Goal: Task Accomplishment & Management: Use online tool/utility

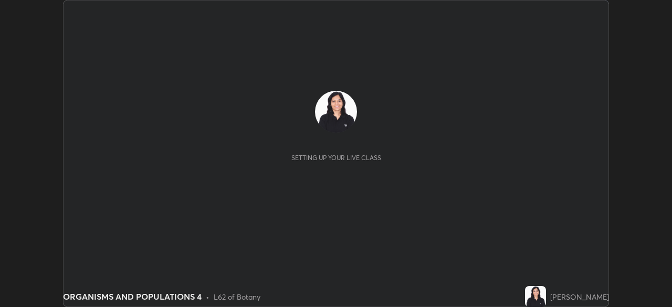
scroll to position [307, 672]
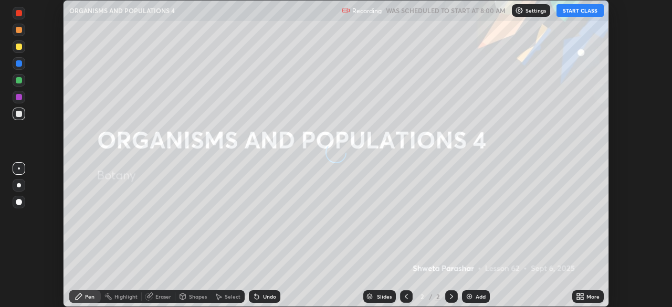
click at [579, 13] on button "START CLASS" at bounding box center [579, 10] width 47 height 13
click at [579, 12] on button "START CLASS" at bounding box center [579, 10] width 47 height 13
click at [577, 12] on button "START CLASS" at bounding box center [579, 10] width 47 height 13
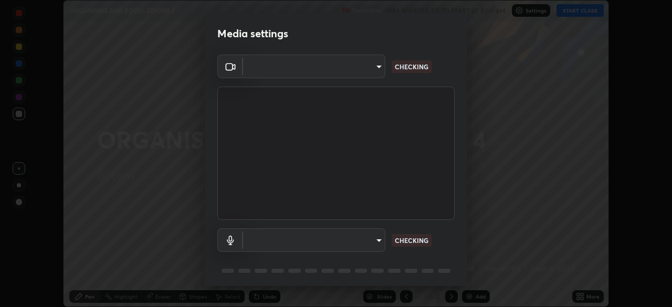
click at [577, 11] on div at bounding box center [336, 153] width 672 height 307
click at [578, 11] on button "START CLASS" at bounding box center [579, 10] width 47 height 13
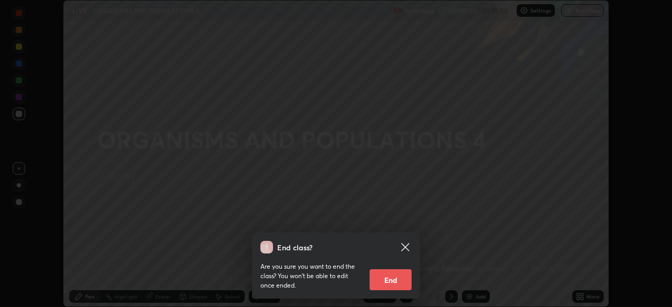
click at [579, 10] on div at bounding box center [336, 153] width 672 height 307
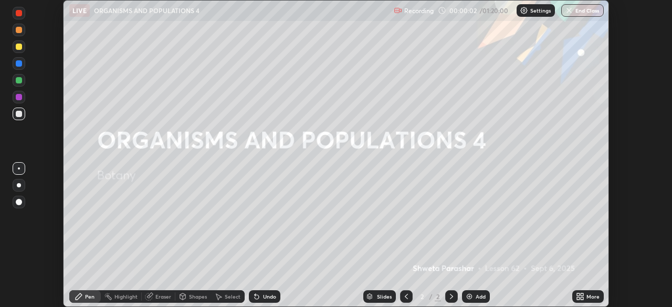
click at [535, 8] on p "Settings" at bounding box center [540, 10] width 20 height 5
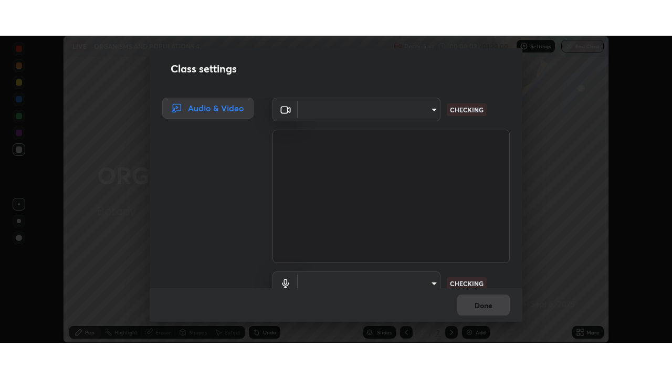
scroll to position [48, 0]
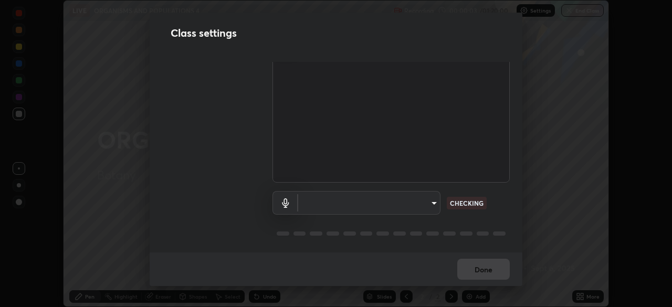
type input "cf4cade584ede8fb560bca5df173c6e0c2fab346f0fe5c0e134d57ffae5dbcad"
click at [428, 200] on body "Erase all LIVE ORGANISMS AND POPULATIONS 4 Recording 00:00:03 / 01:20:00 Settin…" at bounding box center [336, 153] width 672 height 307
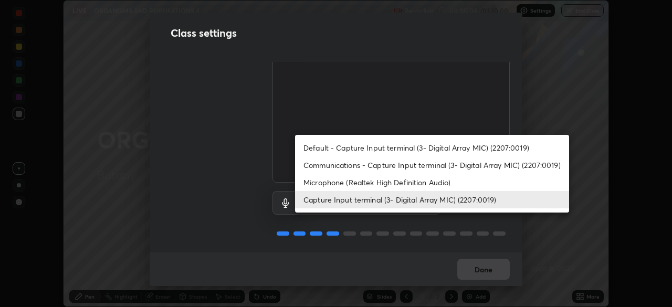
click at [432, 183] on li "Microphone (Realtek High Definition Audio)" at bounding box center [432, 182] width 274 height 17
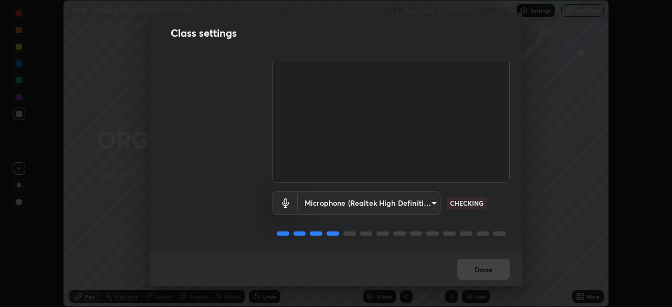
type input "2c7ce03bf44361b7ba6d686ec062d0a68e8820996cf89e2862210030541b57e2"
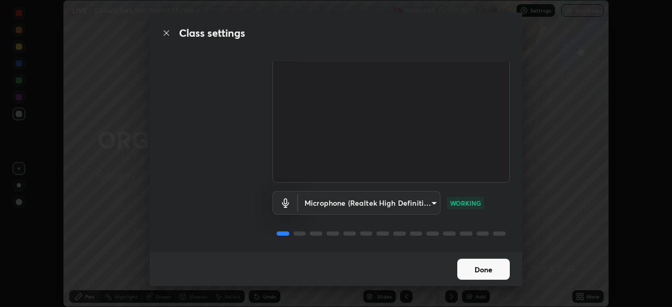
click at [501, 270] on button "Done" at bounding box center [483, 269] width 52 height 21
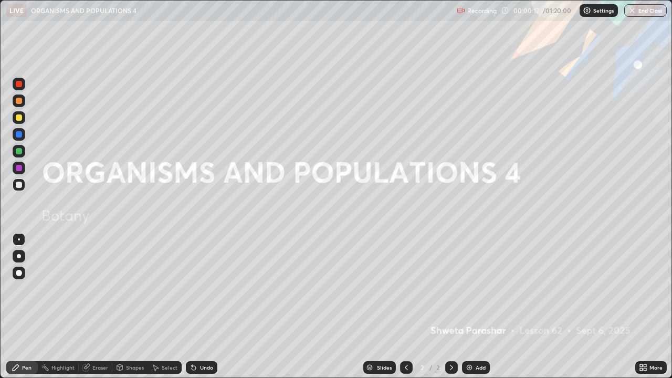
scroll to position [378, 672]
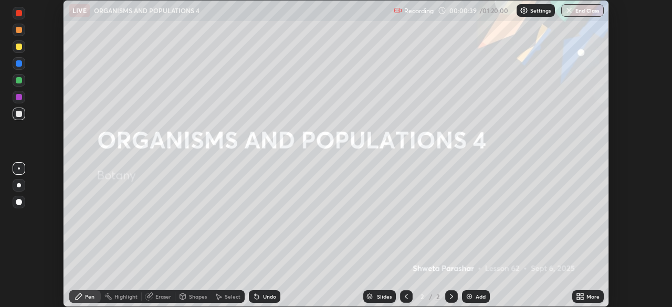
scroll to position [307, 671]
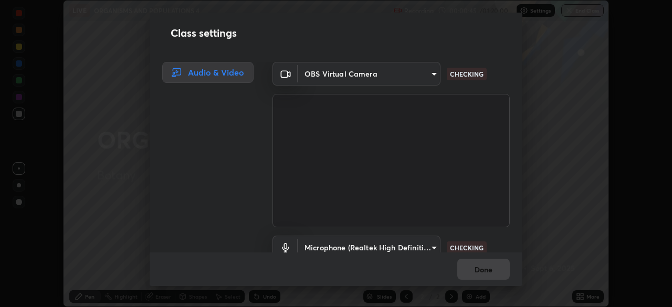
click at [433, 242] on body "Erase all LIVE ORGANISMS AND POPULATIONS 4 Recording 00:00:45 / 01:20:00 Settin…" at bounding box center [336, 153] width 672 height 307
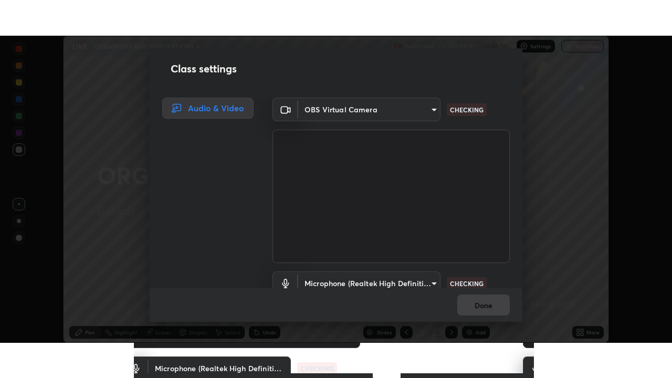
scroll to position [9, 0]
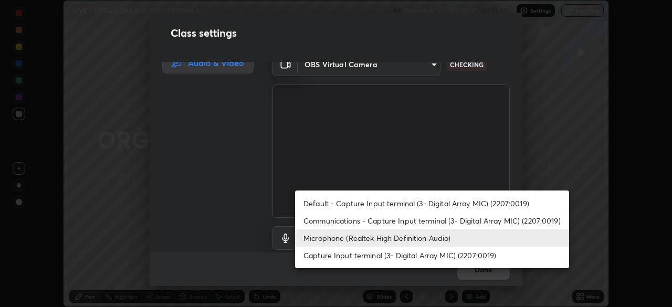
click at [441, 238] on li "Microphone (Realtek High Definition Audio)" at bounding box center [432, 237] width 274 height 17
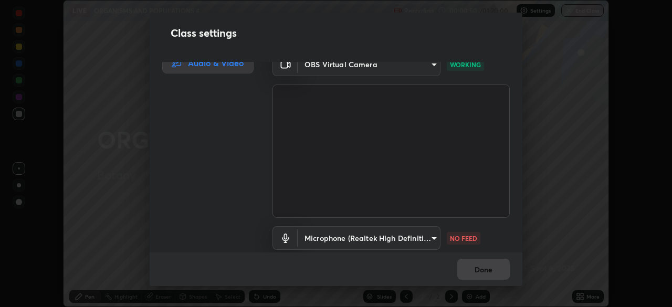
click at [430, 234] on body "Erase all LIVE ORGANISMS AND POPULATIONS 4 Recording 00:00:50 / 01:20:00 Settin…" at bounding box center [336, 153] width 672 height 307
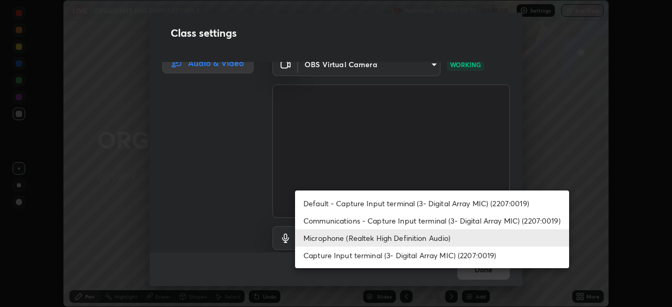
click at [425, 221] on li "Communications - Capture Input terminal (3- Digital Array MIC) (2207:0019)" at bounding box center [432, 220] width 274 height 17
type input "communications"
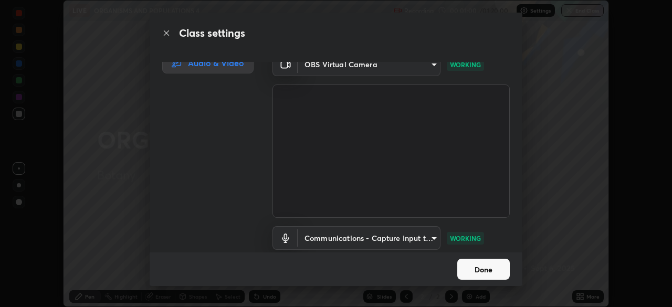
click at [496, 267] on button "Done" at bounding box center [483, 269] width 52 height 21
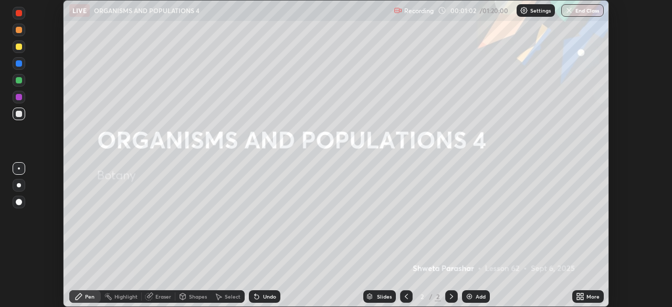
click at [580, 296] on icon at bounding box center [580, 296] width 8 height 8
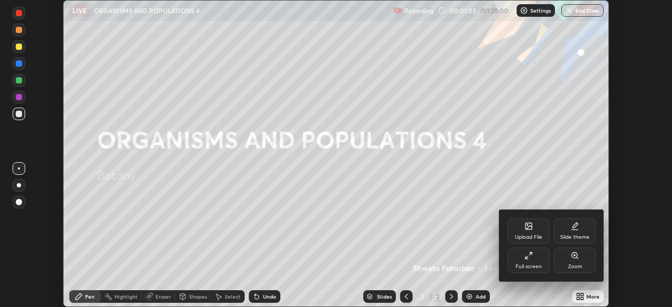
click at [535, 260] on div "Full screen" at bounding box center [528, 260] width 42 height 25
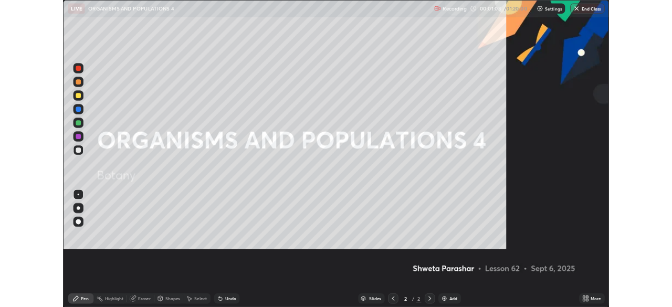
scroll to position [378, 672]
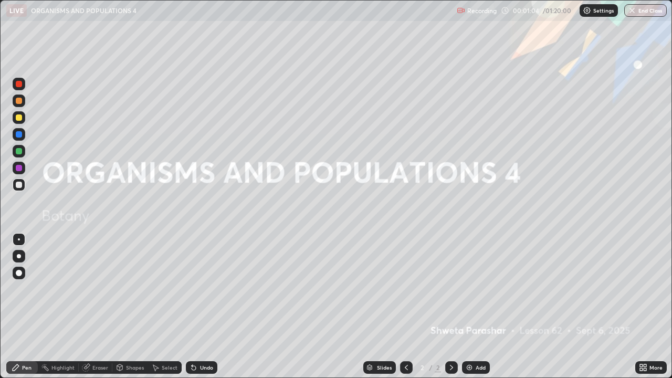
click at [477, 306] on div "Add" at bounding box center [480, 367] width 10 height 5
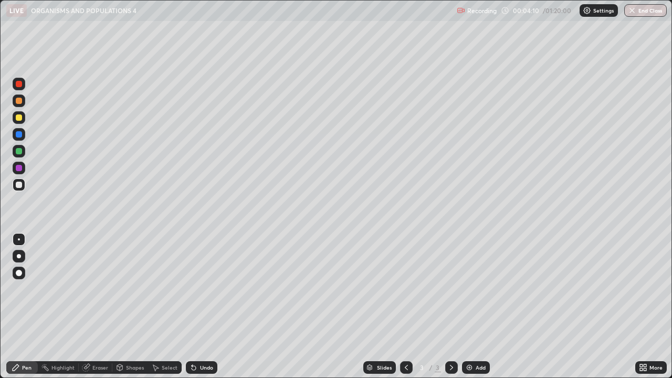
click at [19, 256] on div at bounding box center [19, 256] width 4 height 4
click at [19, 103] on div at bounding box center [19, 101] width 6 height 6
click at [199, 306] on div "Undo" at bounding box center [201, 367] width 31 height 13
click at [164, 306] on div "Select" at bounding box center [165, 367] width 34 height 13
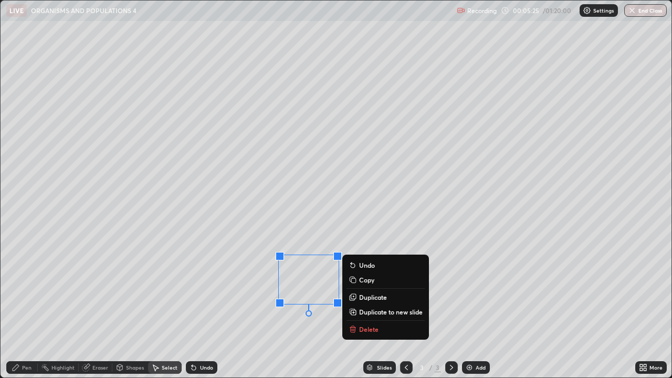
click at [203, 302] on div "0 ° Undo Copy Duplicate Duplicate to new slide Delete" at bounding box center [336, 189] width 670 height 377
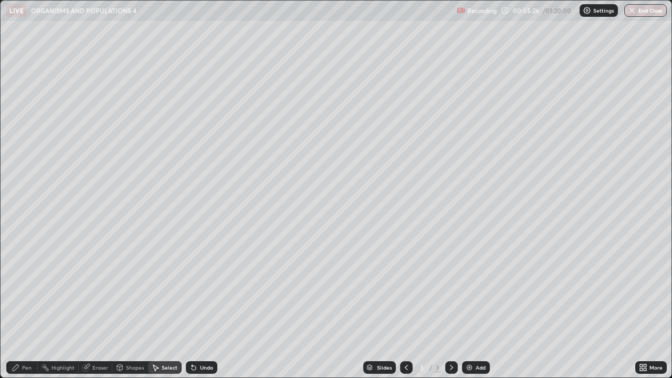
click at [24, 306] on div "Pen" at bounding box center [26, 367] width 9 height 5
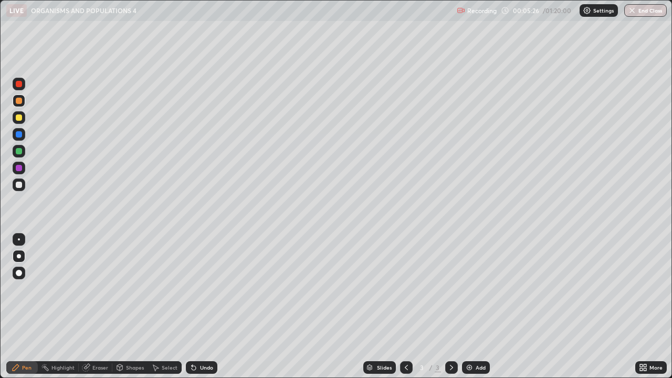
click at [19, 168] on div at bounding box center [19, 168] width 6 height 6
click at [19, 100] on div at bounding box center [19, 101] width 6 height 6
click at [166, 306] on div "Select" at bounding box center [170, 367] width 16 height 5
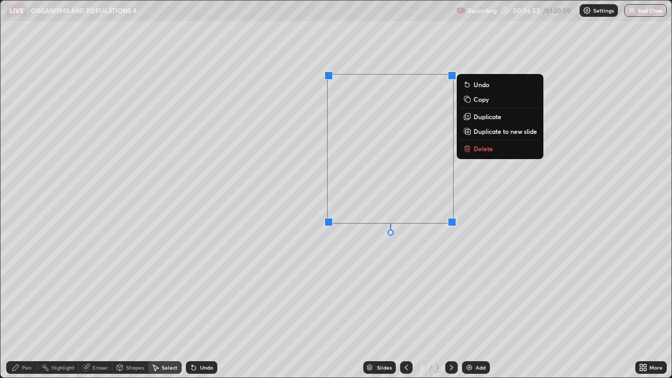
click at [401, 250] on div "0 ° Undo Copy Duplicate Duplicate to new slide Delete" at bounding box center [336, 189] width 670 height 377
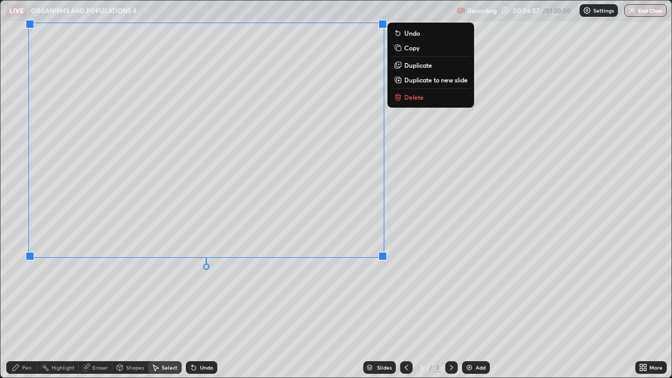
click at [230, 288] on div "0 ° Undo Copy Duplicate Duplicate to new slide Delete" at bounding box center [336, 189] width 670 height 377
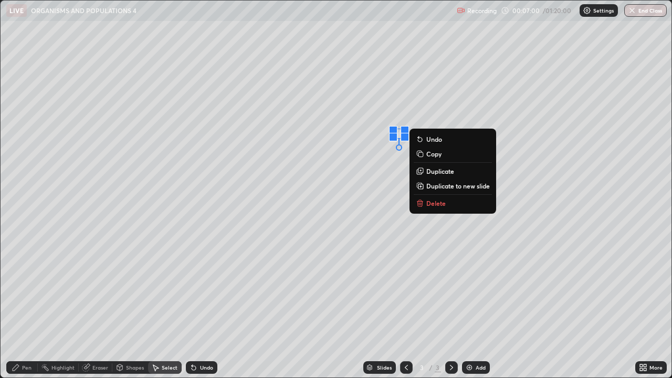
click at [329, 279] on div "0 ° Undo Copy Duplicate Duplicate to new slide Delete" at bounding box center [336, 189] width 670 height 377
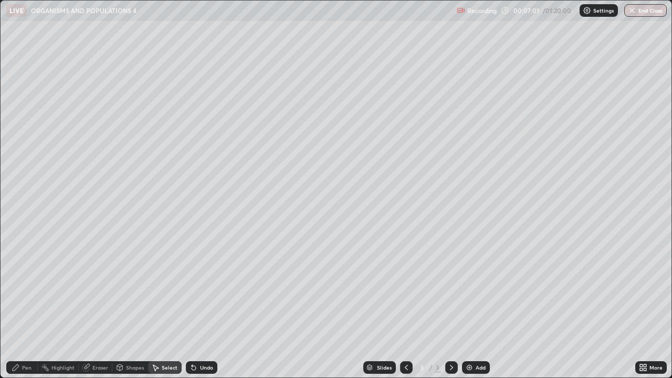
click at [28, 306] on div "Pen" at bounding box center [26, 367] width 9 height 5
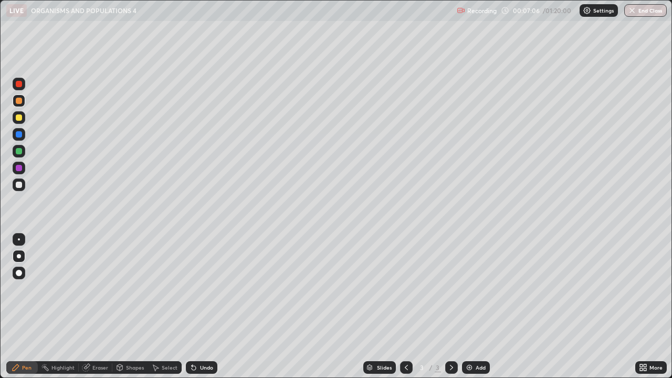
click at [199, 306] on div "Undo" at bounding box center [201, 367] width 31 height 13
click at [198, 306] on div "Undo" at bounding box center [201, 367] width 31 height 13
click at [199, 306] on div "Undo" at bounding box center [201, 367] width 31 height 13
click at [476, 306] on div "Add" at bounding box center [480, 367] width 10 height 5
click at [18, 120] on div at bounding box center [19, 117] width 6 height 6
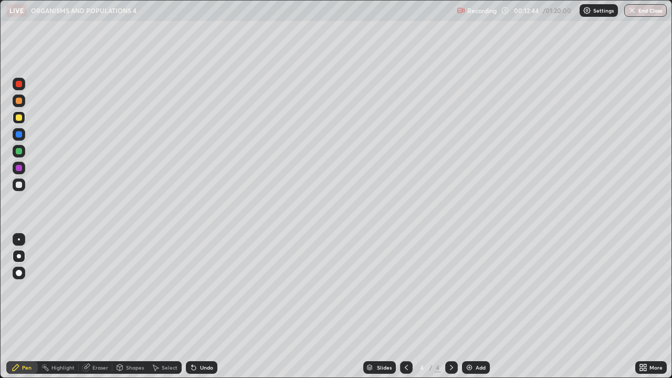
click at [21, 167] on div at bounding box center [19, 168] width 6 height 6
click at [21, 152] on div at bounding box center [19, 151] width 6 height 6
click at [214, 306] on div "Undo" at bounding box center [201, 367] width 31 height 13
click at [210, 306] on div "Undo" at bounding box center [206, 367] width 13 height 5
click at [208, 306] on div "Undo" at bounding box center [206, 367] width 13 height 5
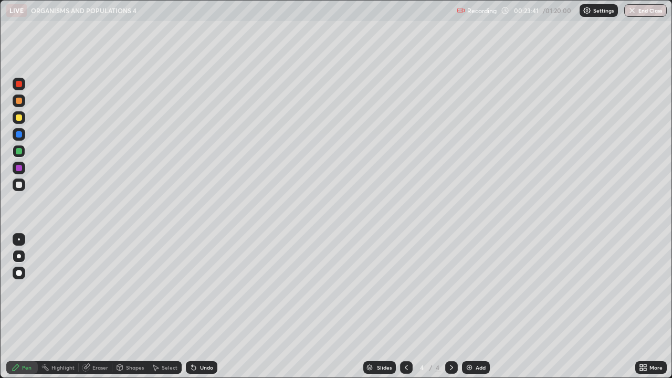
click at [650, 306] on div "More" at bounding box center [655, 367] width 13 height 5
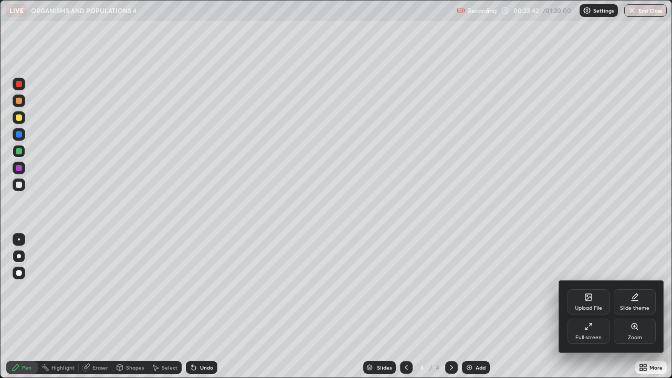
click at [588, 306] on icon at bounding box center [588, 326] width 8 height 8
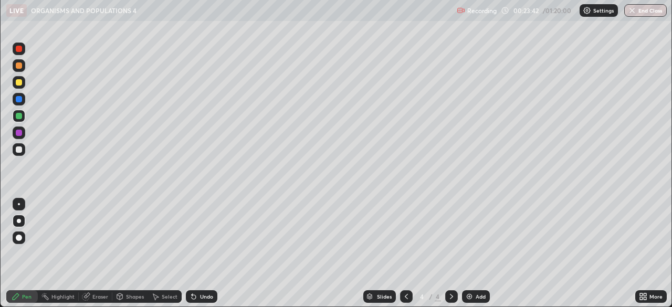
scroll to position [52157, 51792]
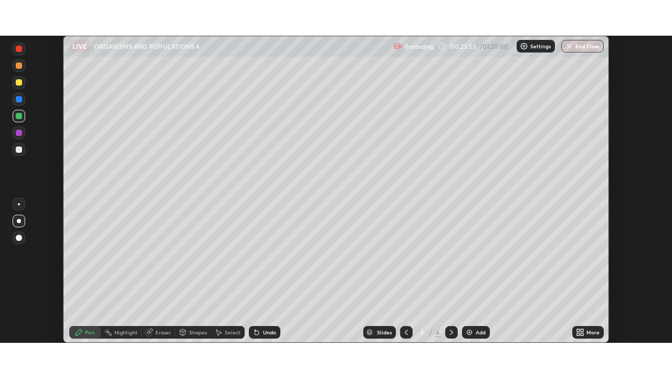
scroll to position [307, 672]
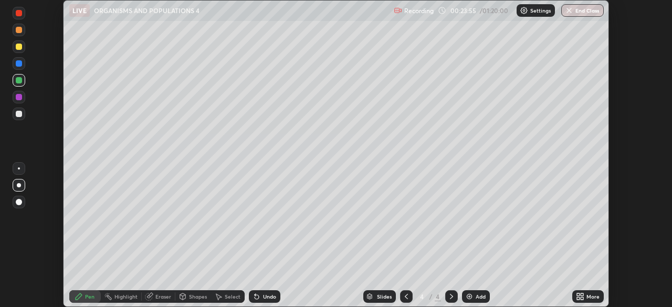
click at [585, 295] on div "More" at bounding box center [587, 296] width 31 height 13
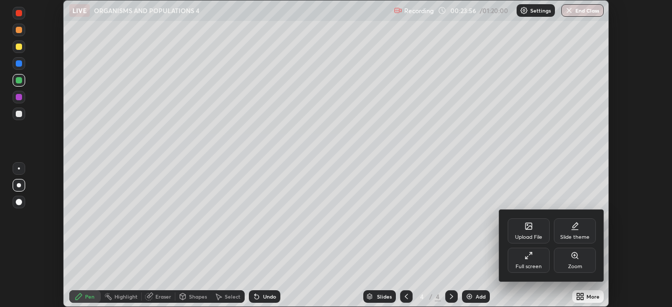
click at [534, 264] on div "Full screen" at bounding box center [528, 266] width 26 height 5
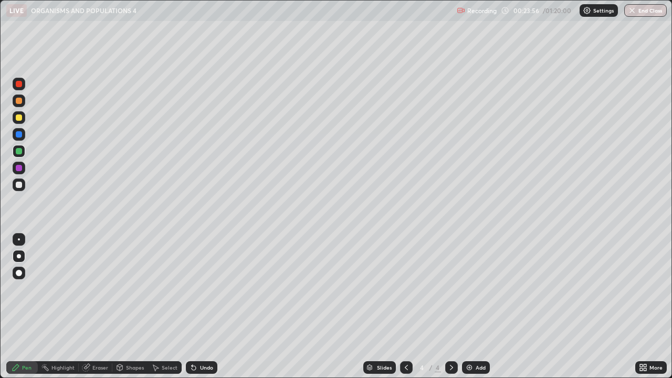
scroll to position [378, 672]
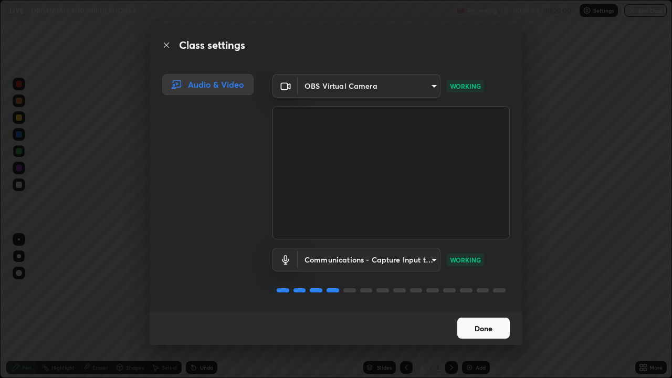
click at [487, 306] on button "Done" at bounding box center [483, 327] width 52 height 21
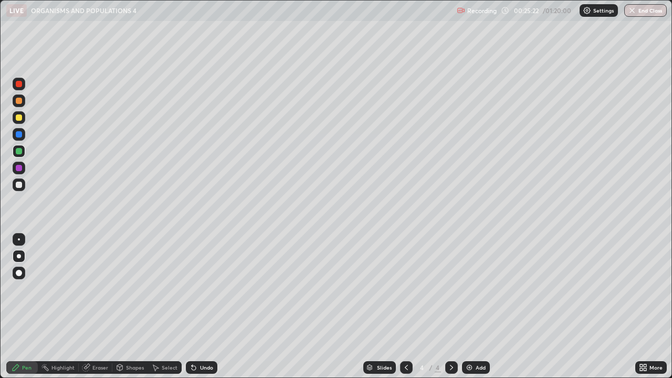
click at [483, 306] on div "Add" at bounding box center [480, 367] width 10 height 5
click at [22, 102] on div at bounding box center [19, 101] width 6 height 6
click at [21, 184] on div at bounding box center [19, 185] width 6 height 6
click at [17, 170] on div at bounding box center [19, 168] width 6 height 6
click at [18, 153] on div at bounding box center [19, 151] width 6 height 6
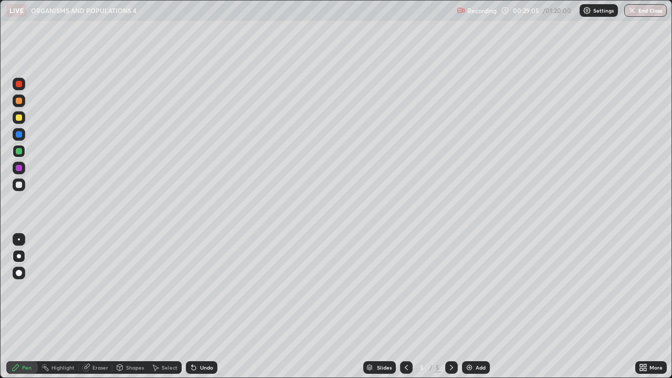
click at [16, 169] on div at bounding box center [19, 168] width 6 height 6
click at [18, 184] on div at bounding box center [19, 185] width 6 height 6
click at [19, 165] on div at bounding box center [19, 168] width 6 height 6
click at [476, 306] on div "Add" at bounding box center [476, 367] width 28 height 13
click at [20, 185] on div at bounding box center [19, 185] width 6 height 6
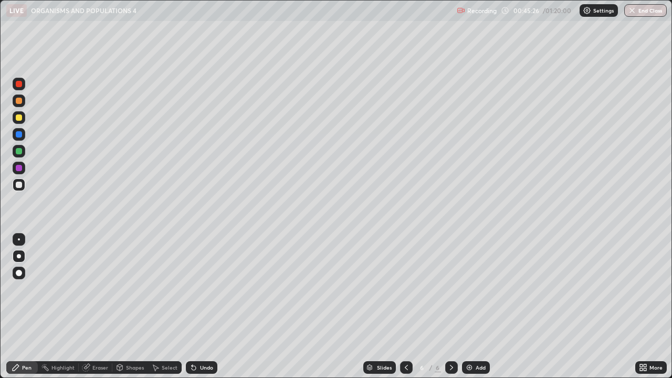
click at [24, 105] on div at bounding box center [19, 100] width 13 height 17
click at [17, 133] on div at bounding box center [19, 134] width 6 height 6
click at [169, 306] on div "Select" at bounding box center [170, 367] width 16 height 5
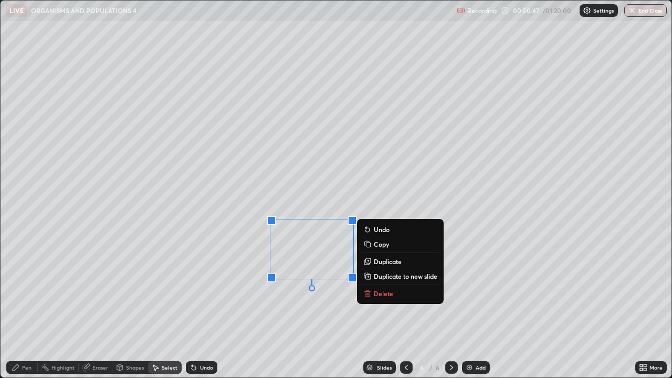
click at [295, 306] on div "0 ° Undo Copy Duplicate Duplicate to new slide Delete" at bounding box center [336, 189] width 670 height 377
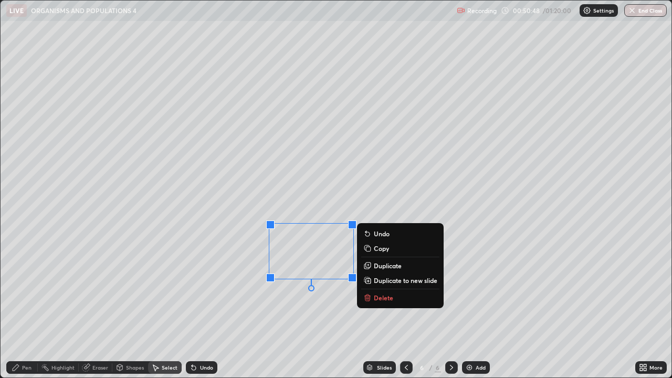
click at [396, 295] on button "Delete" at bounding box center [400, 297] width 78 height 13
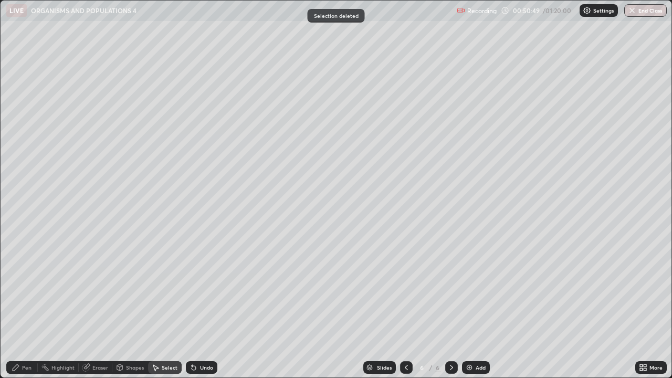
click at [26, 306] on div "Pen" at bounding box center [26, 367] width 9 height 5
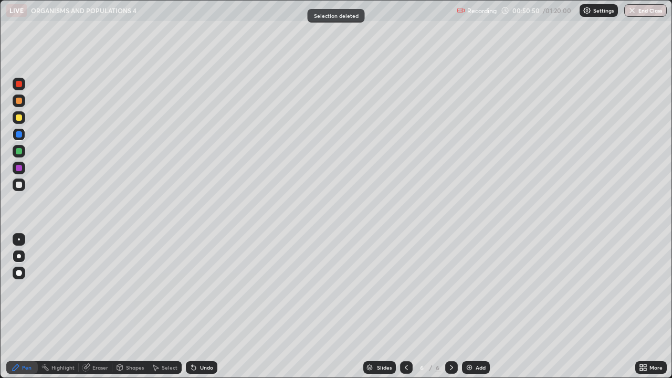
click at [24, 152] on div at bounding box center [19, 151] width 13 height 13
click at [195, 306] on icon at bounding box center [193, 367] width 8 height 8
click at [473, 306] on div "Add" at bounding box center [476, 367] width 28 height 13
click at [22, 185] on div at bounding box center [19, 185] width 6 height 6
click at [24, 171] on div at bounding box center [19, 168] width 13 height 13
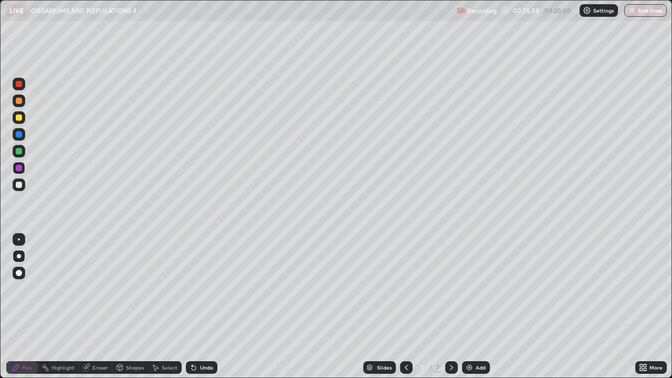
click at [18, 151] on div at bounding box center [19, 151] width 6 height 6
click at [16, 135] on div at bounding box center [19, 134] width 6 height 6
click at [17, 170] on div at bounding box center [19, 168] width 6 height 6
click at [19, 151] on div at bounding box center [19, 151] width 6 height 6
click at [20, 167] on div at bounding box center [19, 168] width 6 height 6
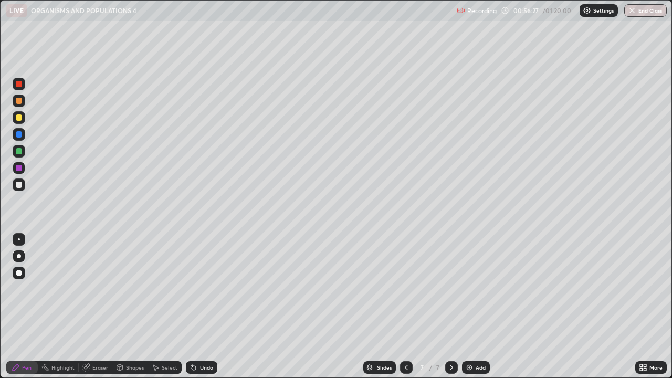
click at [18, 134] on div at bounding box center [19, 134] width 6 height 6
click at [19, 156] on div at bounding box center [19, 151] width 13 height 13
click at [200, 306] on div "Undo" at bounding box center [206, 367] width 13 height 5
click at [198, 306] on div "Undo" at bounding box center [201, 367] width 31 height 13
click at [197, 306] on div "Undo" at bounding box center [201, 367] width 31 height 13
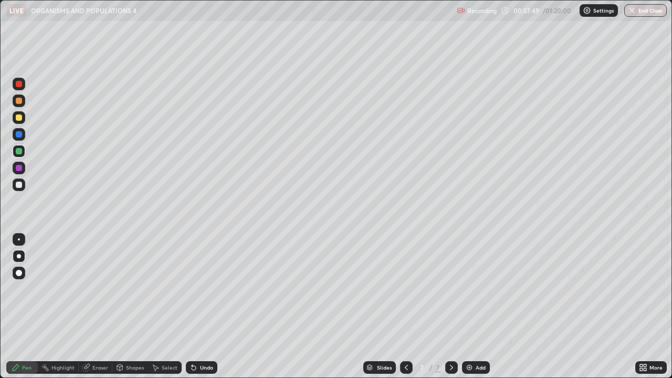
click at [197, 306] on div "Undo" at bounding box center [201, 367] width 31 height 13
click at [480, 306] on div "Add" at bounding box center [476, 367] width 28 height 13
click at [21, 105] on div at bounding box center [19, 100] width 13 height 13
click at [17, 168] on div at bounding box center [19, 168] width 6 height 6
click at [19, 134] on div at bounding box center [19, 134] width 6 height 6
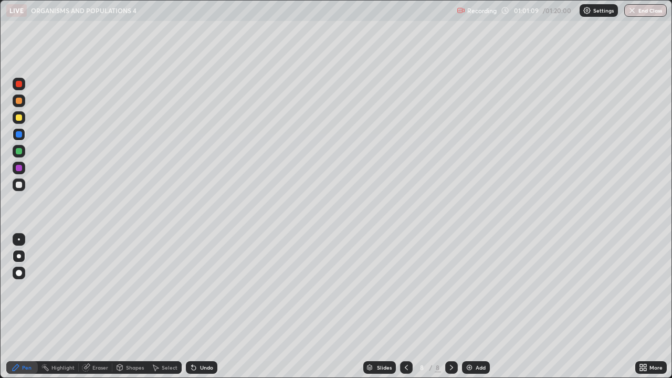
click at [203, 306] on div "Undo" at bounding box center [206, 367] width 13 height 5
click at [201, 306] on div "Undo" at bounding box center [206, 367] width 13 height 5
click at [200, 306] on div "Undo" at bounding box center [206, 367] width 13 height 5
click at [23, 153] on div at bounding box center [19, 151] width 13 height 13
click at [19, 135] on div at bounding box center [19, 134] width 6 height 6
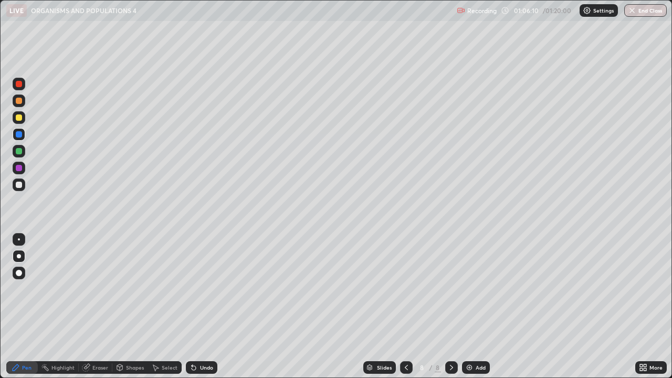
click at [194, 306] on icon at bounding box center [193, 368] width 4 height 4
click at [195, 306] on icon at bounding box center [193, 367] width 8 height 8
click at [22, 185] on div at bounding box center [19, 185] width 6 height 6
click at [163, 306] on div "Select" at bounding box center [165, 367] width 34 height 13
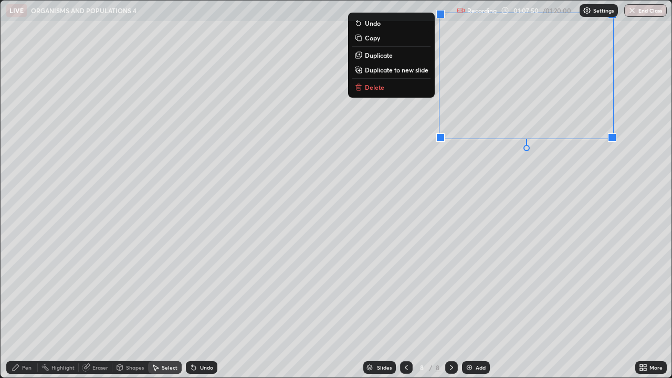
click at [450, 187] on div "0 ° Undo Copy Duplicate Duplicate to new slide Delete" at bounding box center [336, 189] width 670 height 377
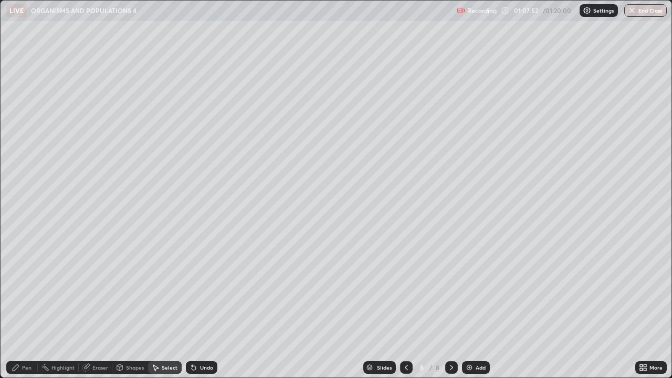
click at [27, 306] on div "Pen" at bounding box center [26, 367] width 9 height 5
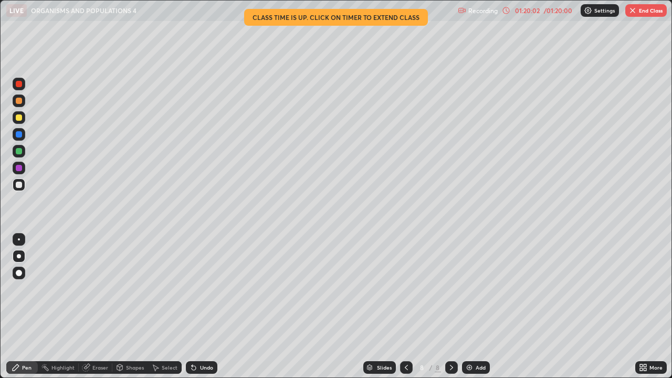
click at [645, 15] on button "End Class" at bounding box center [645, 10] width 41 height 13
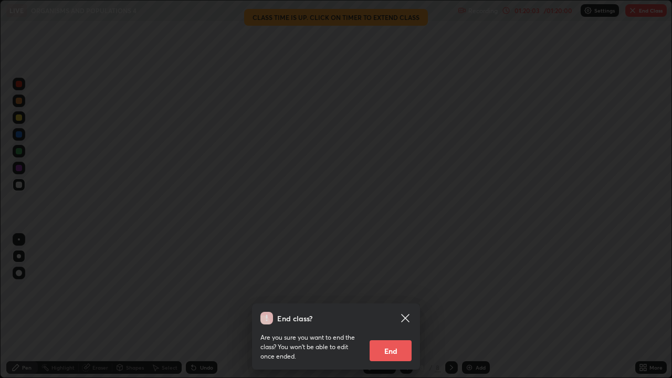
click at [395, 306] on button "End" at bounding box center [390, 350] width 42 height 21
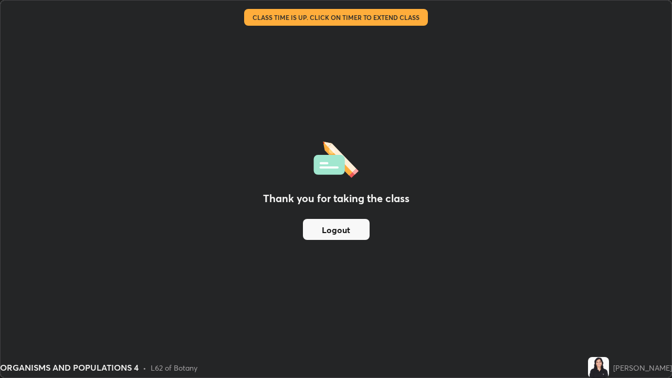
click at [350, 229] on button "Logout" at bounding box center [336, 229] width 67 height 21
click at [342, 227] on button "Logout" at bounding box center [336, 229] width 67 height 21
